Goal: Task Accomplishment & Management: Manage account settings

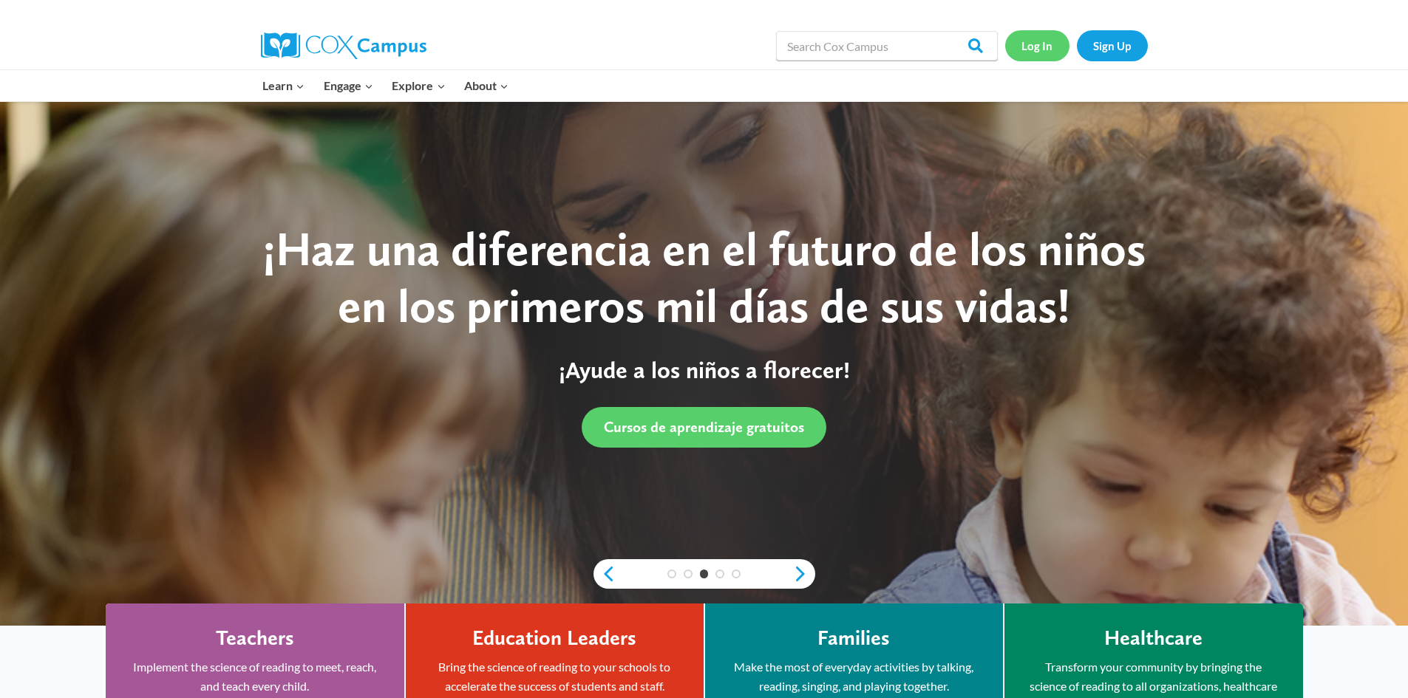
click at [1062, 37] on link "Log In" at bounding box center [1037, 45] width 64 height 30
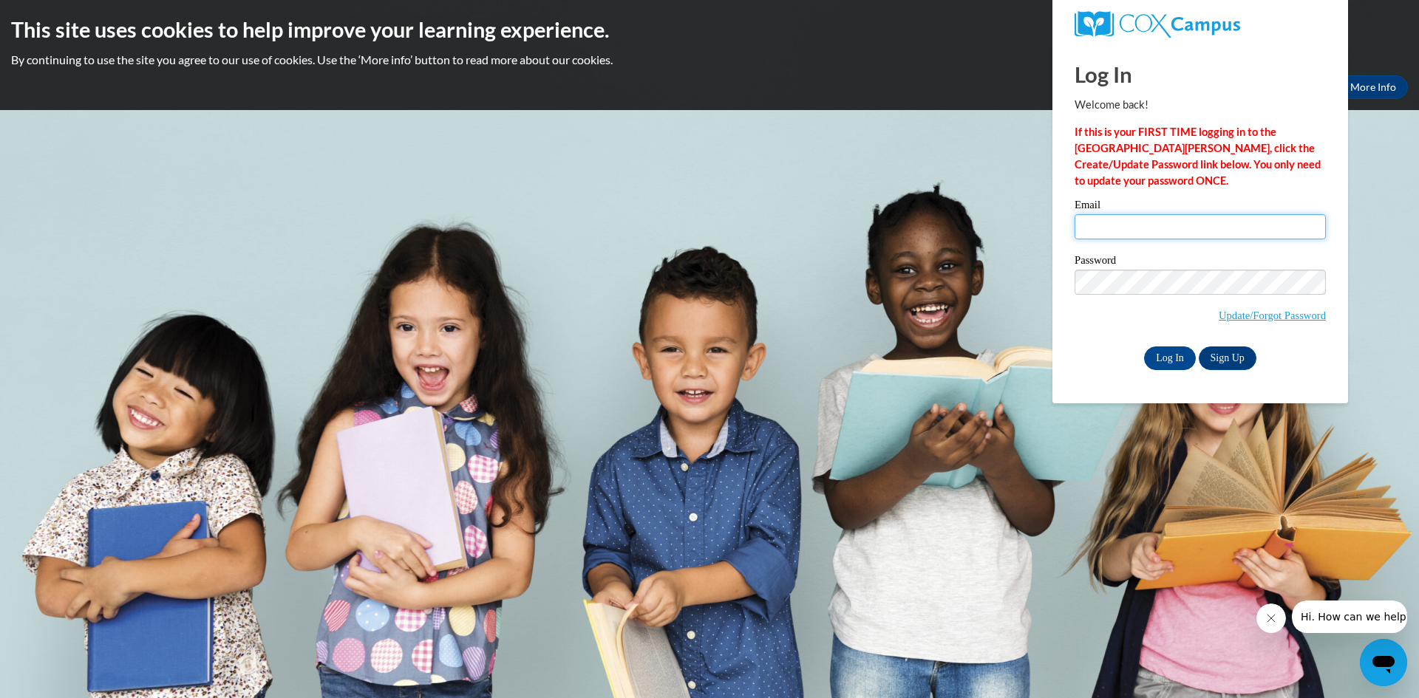
click at [1149, 228] on input "Email" at bounding box center [1200, 226] width 251 height 25
type input "[EMAIL_ADDRESS][DOMAIN_NAME]"
click at [1144, 347] on input "Log In" at bounding box center [1170, 359] width 52 height 24
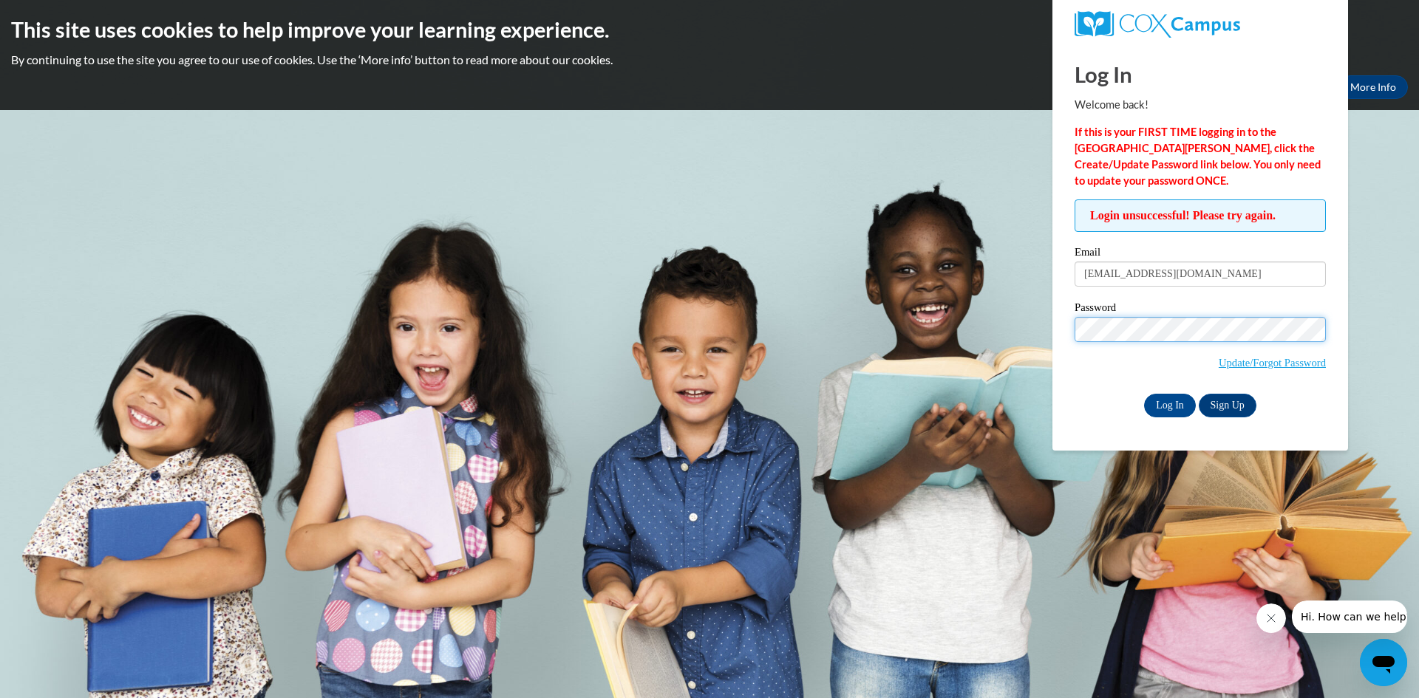
click at [1144, 394] on input "Log In" at bounding box center [1170, 406] width 52 height 24
click at [1285, 372] on span "Update/Forgot Password" at bounding box center [1200, 347] width 251 height 61
click at [1286, 353] on span "Update/Forgot Password" at bounding box center [1200, 347] width 251 height 61
click at [1287, 358] on link "Update/Forgot Password" at bounding box center [1272, 363] width 107 height 12
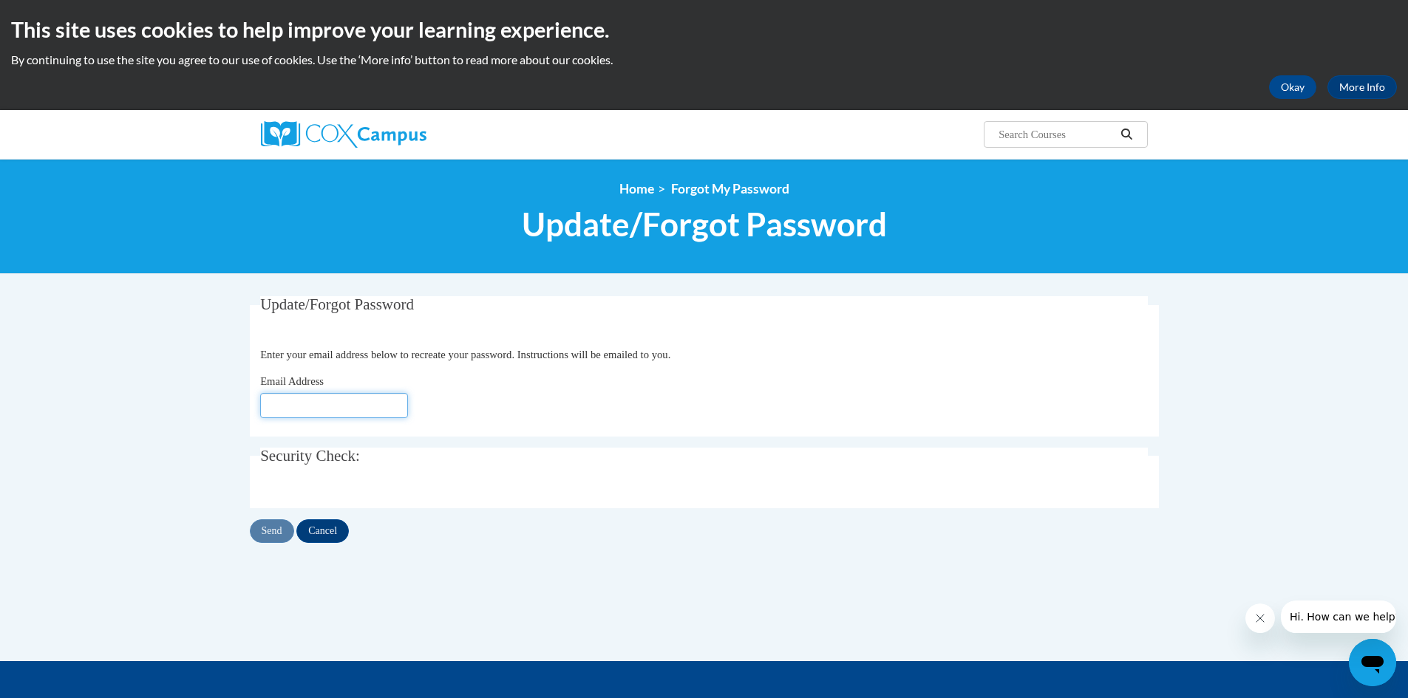
click at [367, 403] on input "Email Address" at bounding box center [334, 405] width 148 height 25
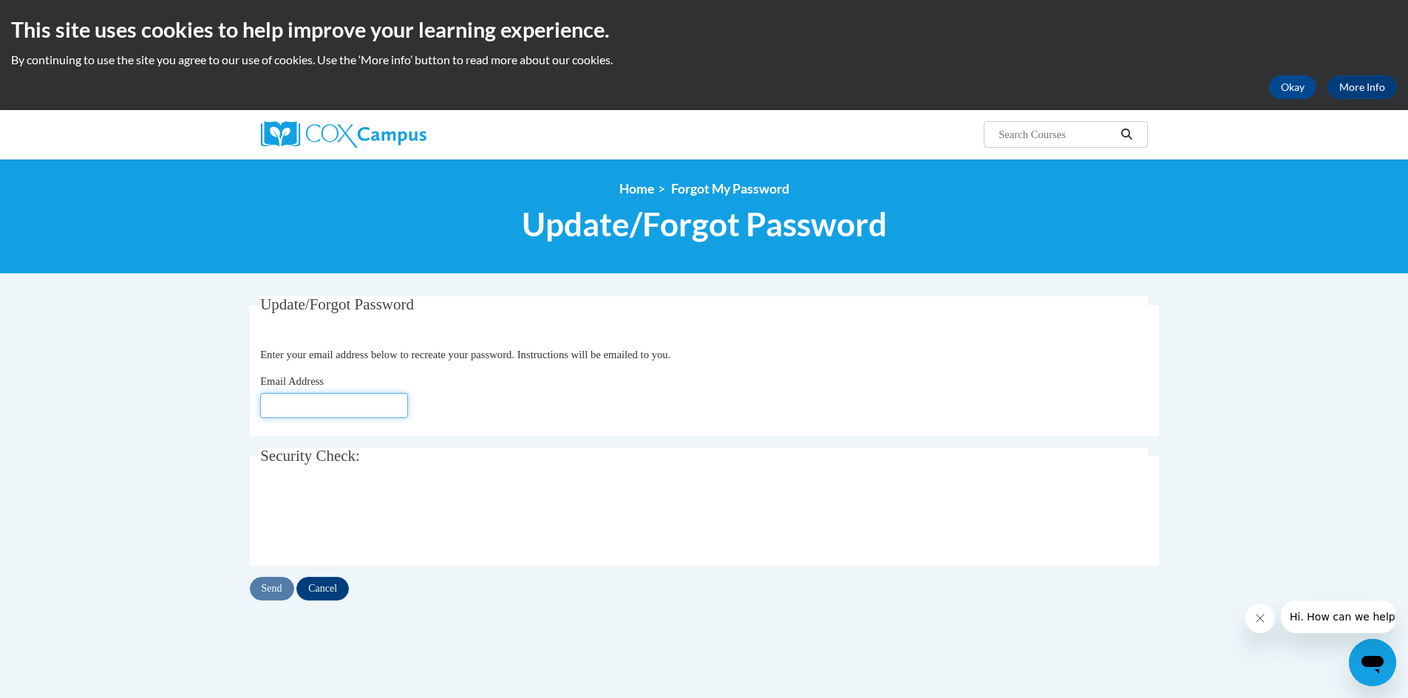
type input "lauraawolcott@gmail.com"
click at [265, 593] on input "Send" at bounding box center [272, 589] width 44 height 24
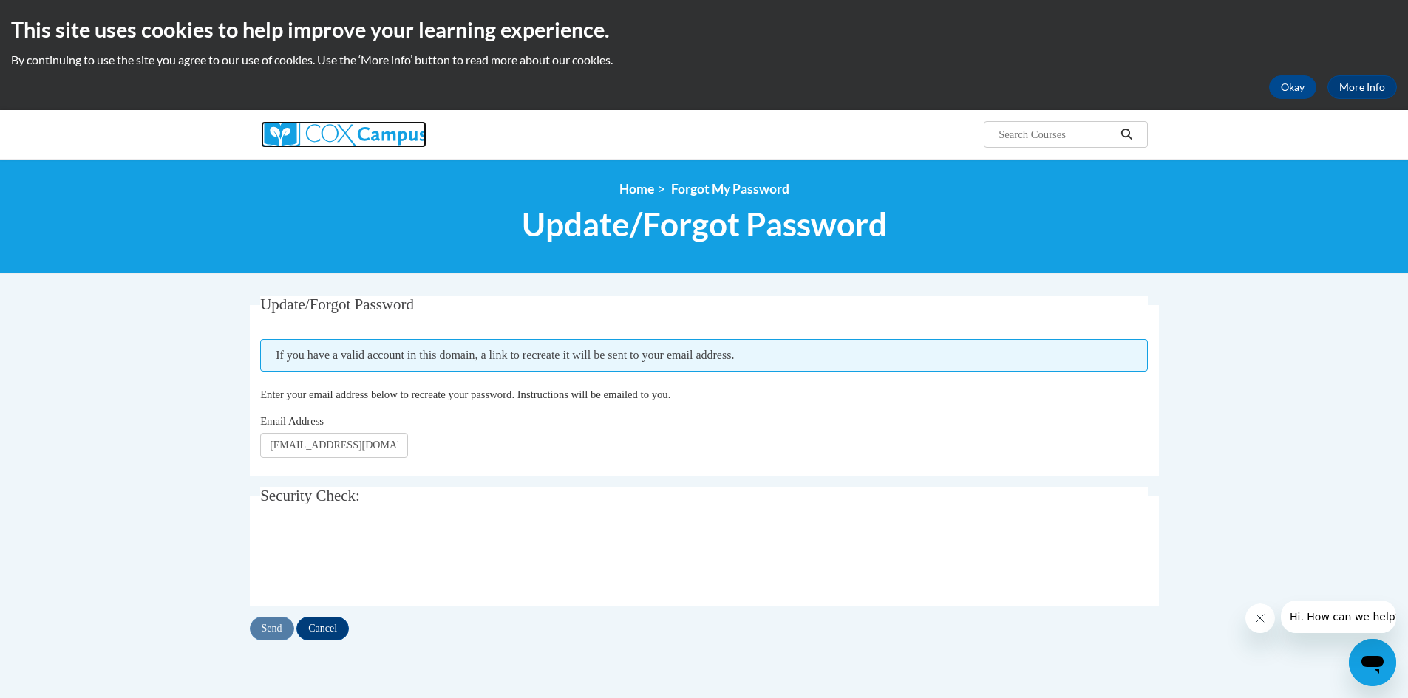
click at [383, 137] on img at bounding box center [344, 134] width 166 height 27
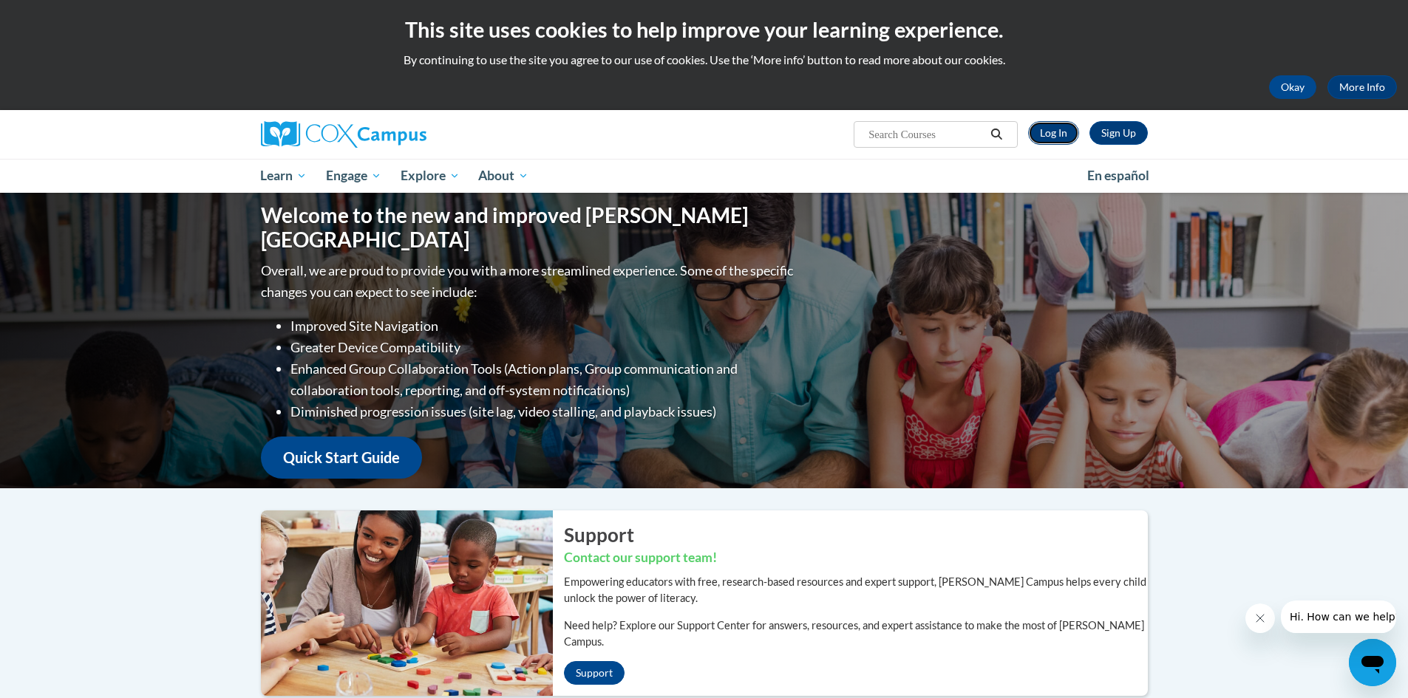
click at [1048, 126] on link "Log In" at bounding box center [1053, 133] width 51 height 24
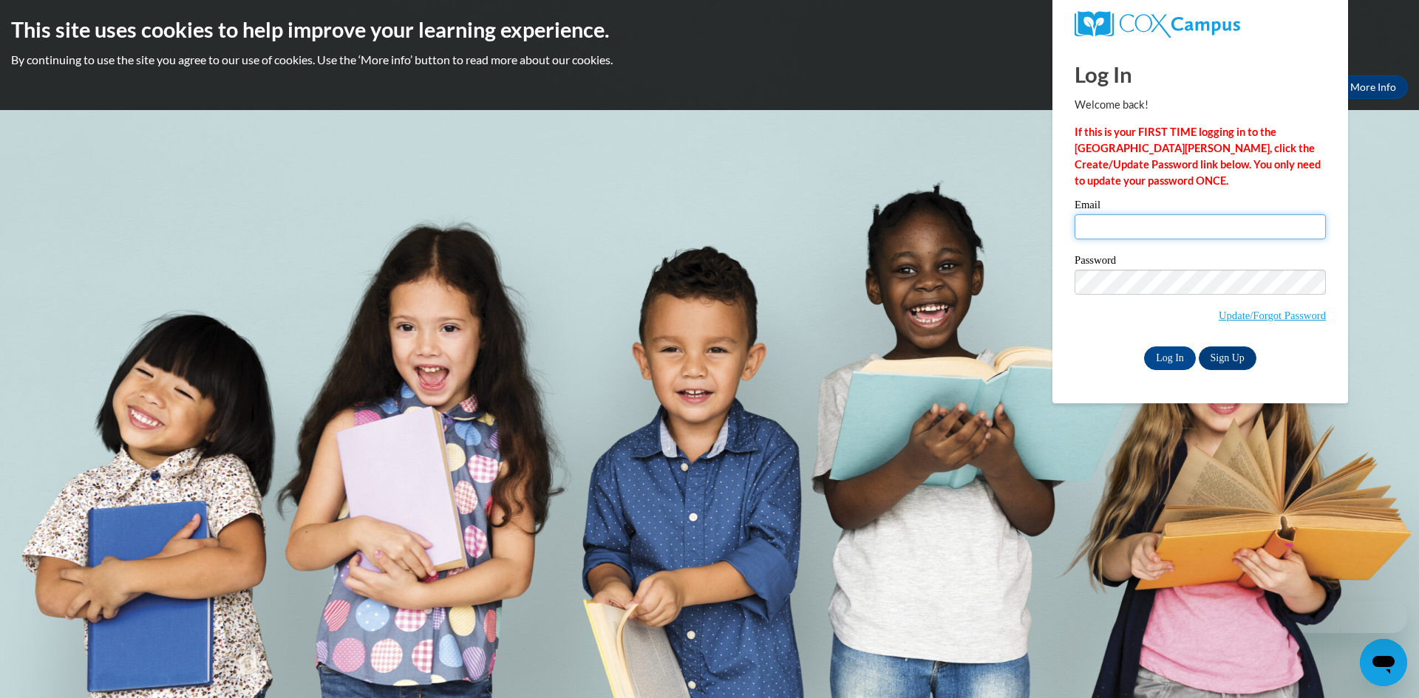
click at [1134, 225] on input "Email" at bounding box center [1200, 226] width 251 height 25
type input "lauraawolcott@gmail.com"
click at [1158, 358] on input "Log In" at bounding box center [1170, 359] width 52 height 24
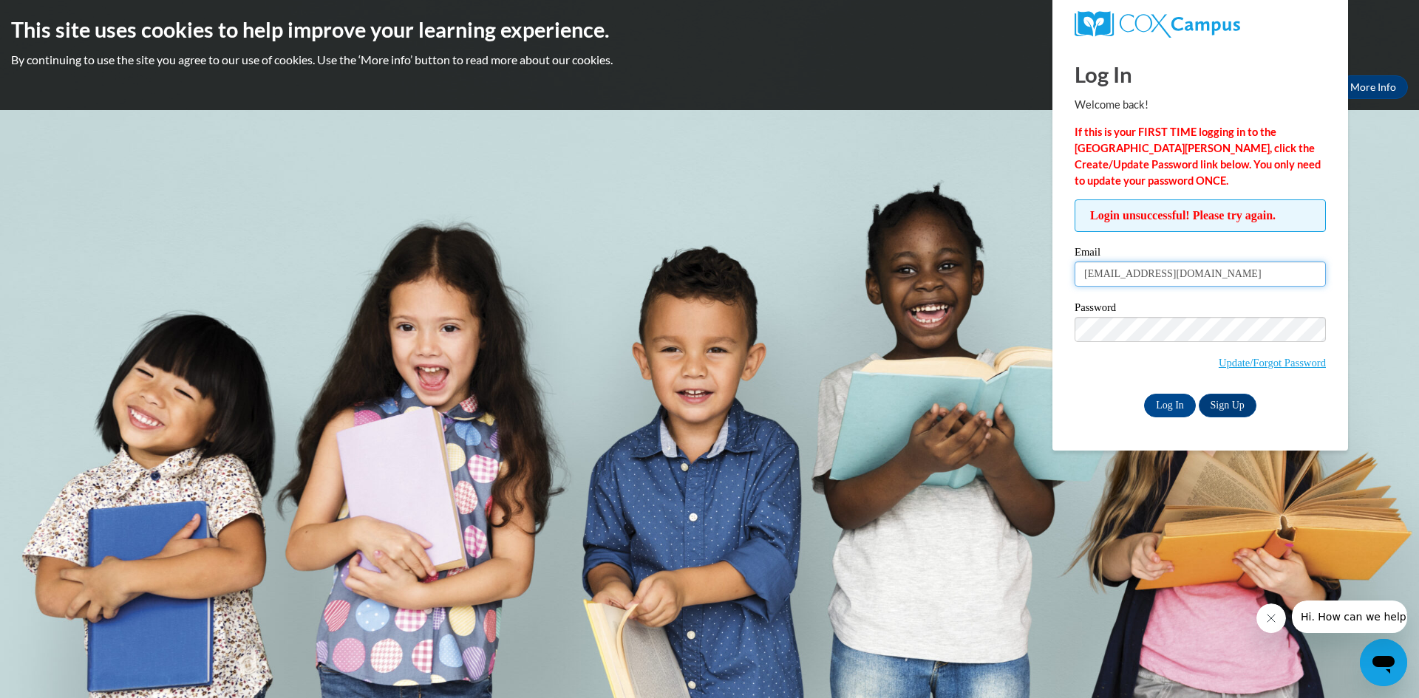
drag, startPoint x: 1231, startPoint y: 271, endPoint x: 848, endPoint y: 262, distance: 382.2
click at [850, 263] on body "This site uses cookies to help improve your learning experience. By continuing …" at bounding box center [709, 349] width 1419 height 698
type input "laurawtackett@gmail.com"
click at [1144, 394] on input "Log In" at bounding box center [1170, 406] width 52 height 24
click at [1174, 402] on input "Log In" at bounding box center [1170, 406] width 52 height 24
